Goal: Obtain resource: Download file/media

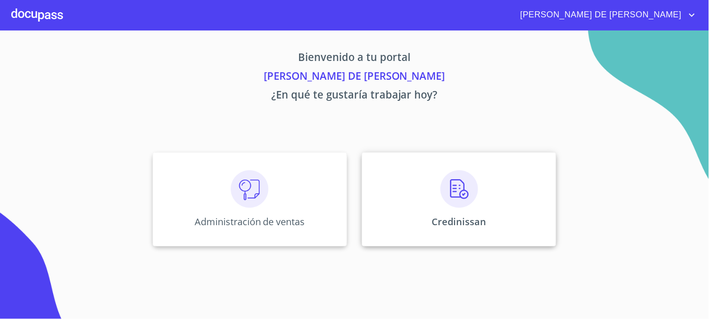
click at [373, 215] on div "Credinissan" at bounding box center [459, 200] width 194 height 94
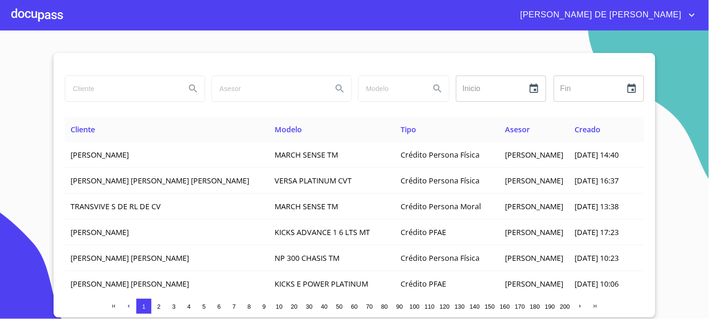
click at [125, 83] on input "search" at bounding box center [121, 88] width 113 height 25
type input "[PERSON_NAME]"
click at [203, 88] on button "Search" at bounding box center [193, 89] width 23 height 23
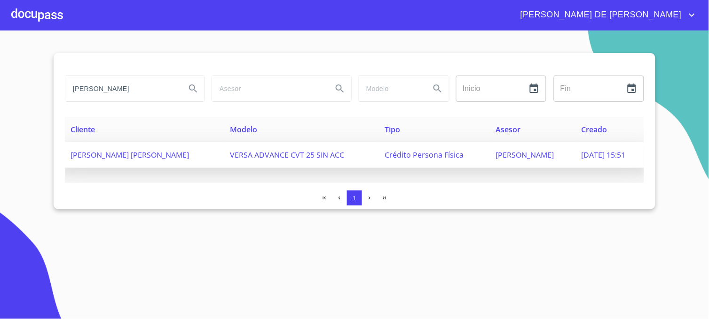
click at [496, 156] on span "[PERSON_NAME]" at bounding box center [525, 155] width 58 height 10
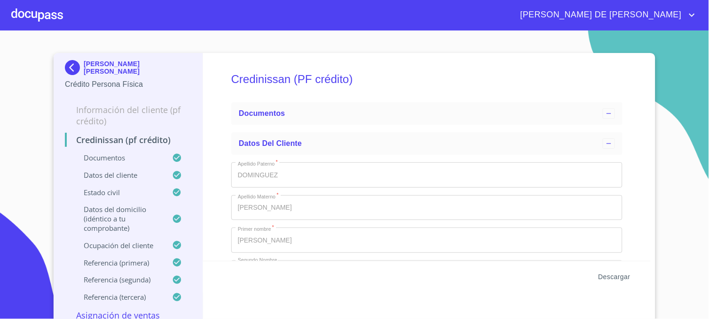
click at [605, 275] on span "Descargar" at bounding box center [614, 278] width 32 height 12
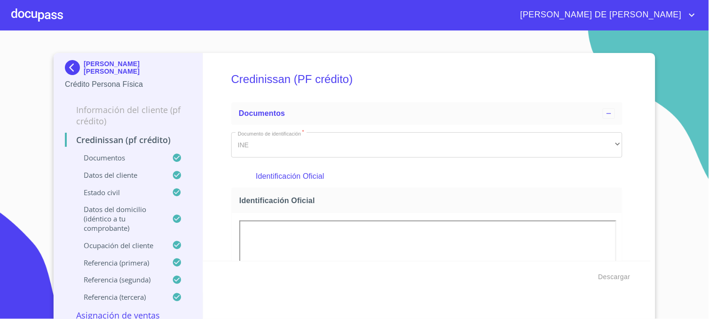
click at [60, 71] on div "[PERSON_NAME] [PERSON_NAME] Crédito Persona Física Información del cliente (PF …" at bounding box center [128, 189] width 149 height 272
click at [70, 70] on img at bounding box center [74, 67] width 19 height 15
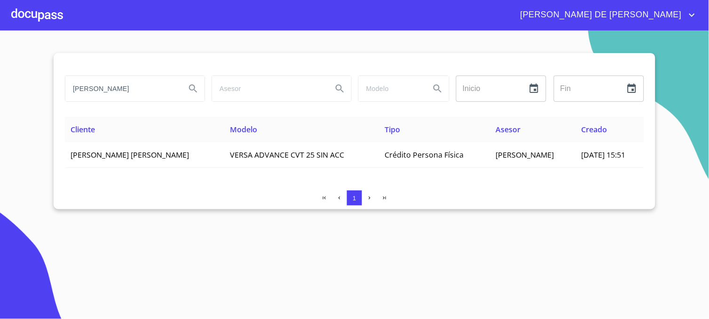
drag, startPoint x: 168, startPoint y: 86, endPoint x: 35, endPoint y: 92, distance: 133.1
click at [35, 92] on section "[PERSON_NAME] ​ Fin ​ Cliente Modelo Tipo Asesor Creado [PERSON_NAME] [PERSON_N…" at bounding box center [354, 175] width 709 height 289
type input "[PERSON_NAME]"
click at [189, 88] on icon "Search" at bounding box center [193, 89] width 8 height 8
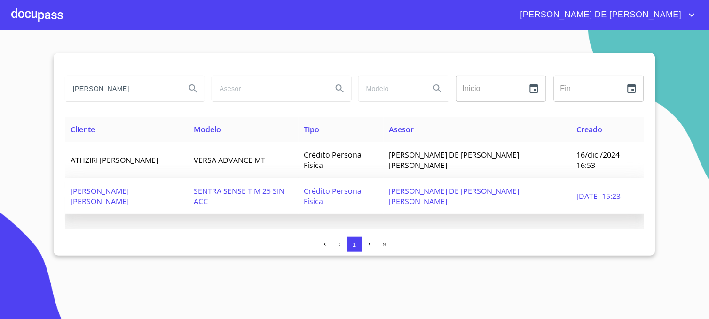
click at [446, 191] on span "[PERSON_NAME] DE [PERSON_NAME] [PERSON_NAME]" at bounding box center [454, 196] width 130 height 21
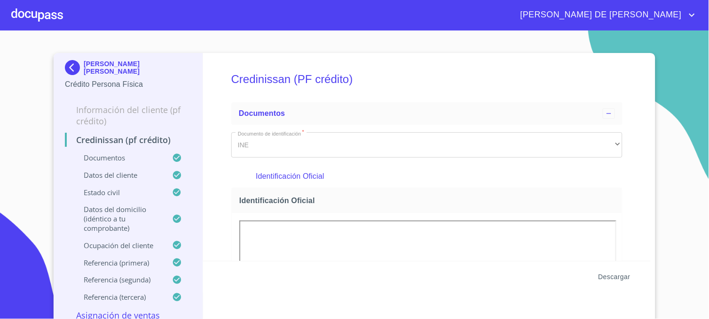
click at [614, 279] on span "Descargar" at bounding box center [614, 278] width 32 height 12
click at [606, 276] on span "Descargar" at bounding box center [614, 278] width 32 height 12
